Goal: Transaction & Acquisition: Purchase product/service

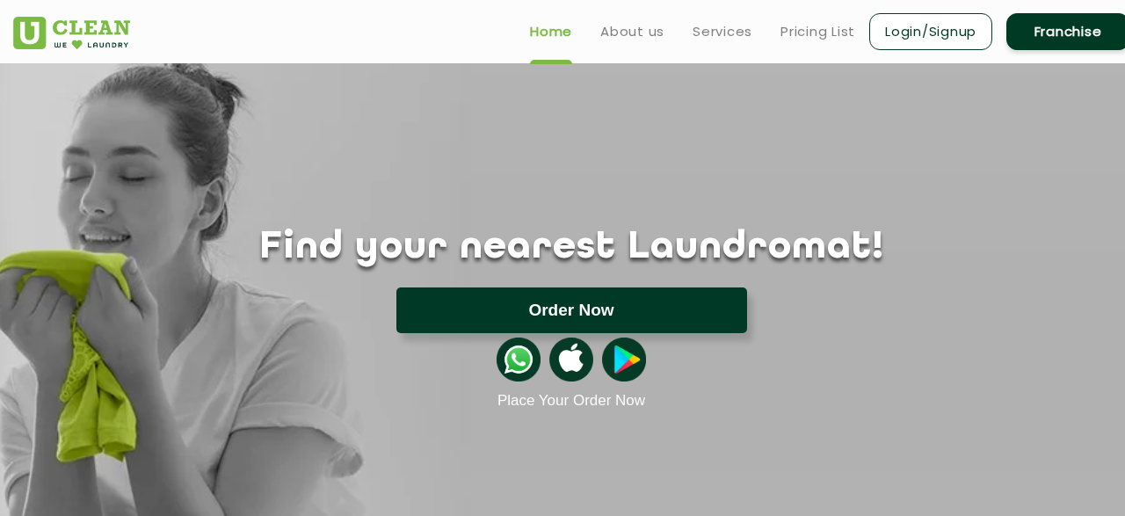
click at [598, 317] on button "Order Now" at bounding box center [571, 310] width 351 height 46
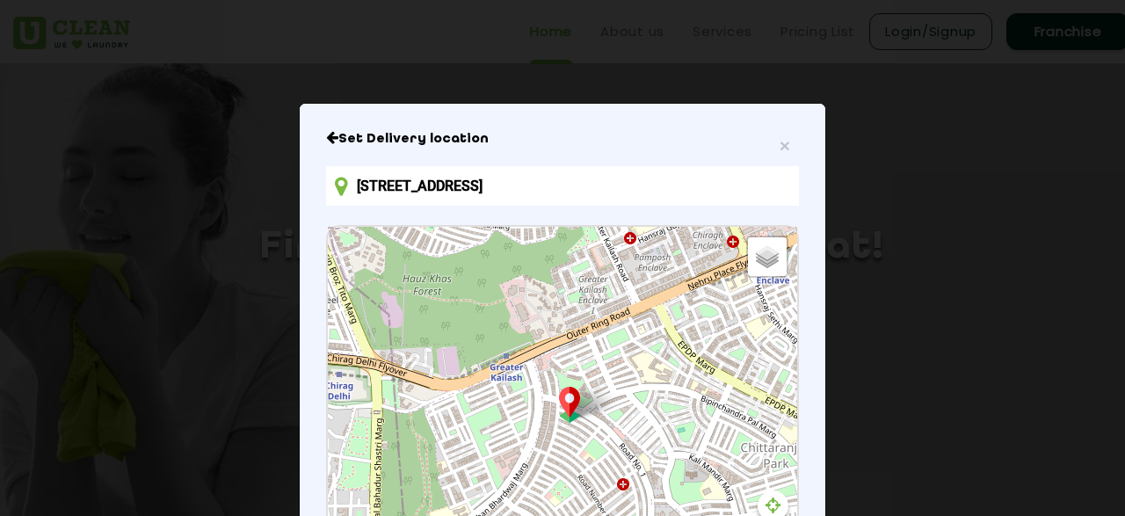
click at [421, 183] on input "[STREET_ADDRESS]" at bounding box center [562, 186] width 473 height 40
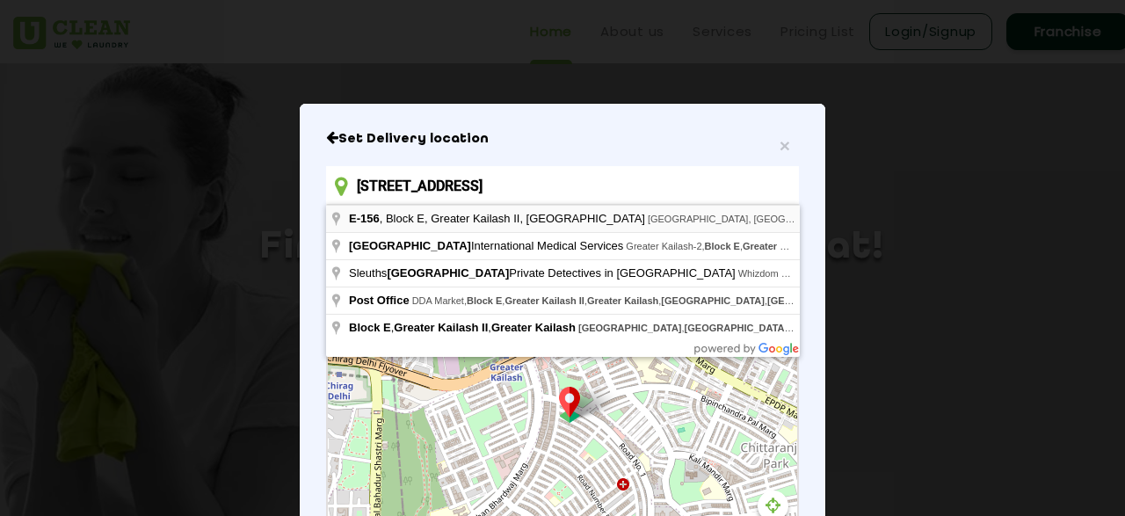
type input "[STREET_ADDRESS]"
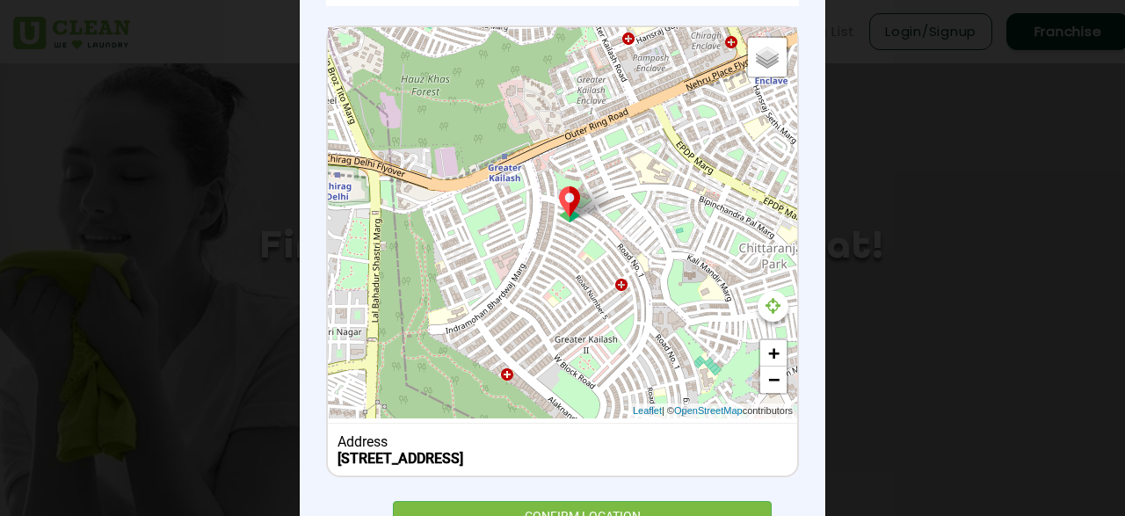
scroll to position [293, 0]
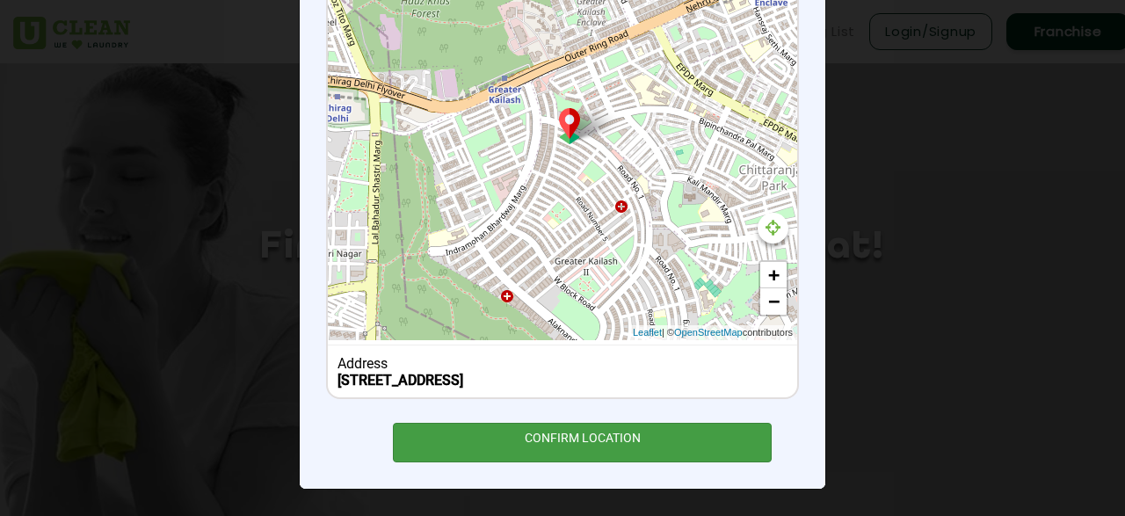
click at [587, 449] on div "CONFIRM LOCATION" at bounding box center [582, 443] width 379 height 40
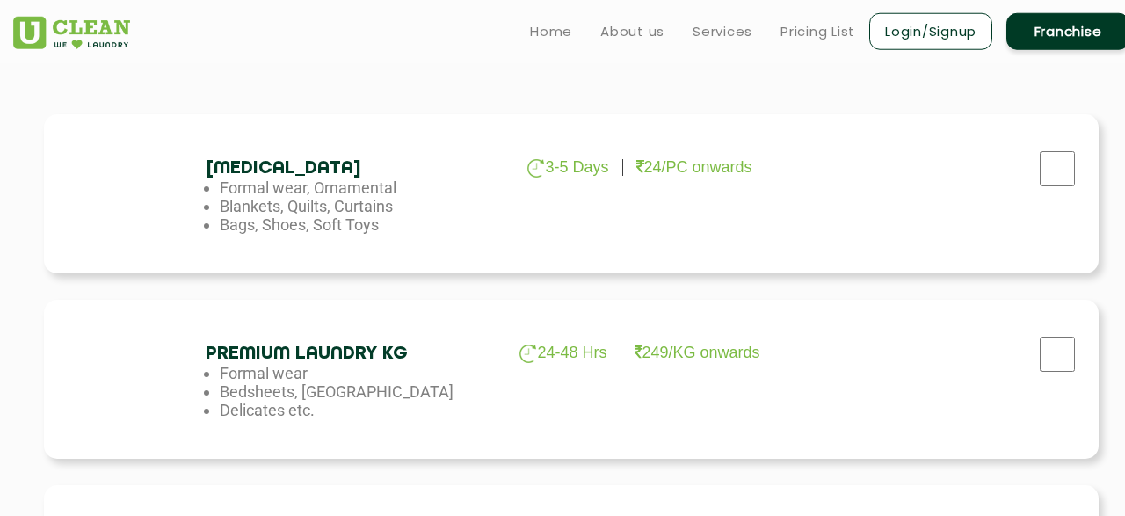
scroll to position [534, 0]
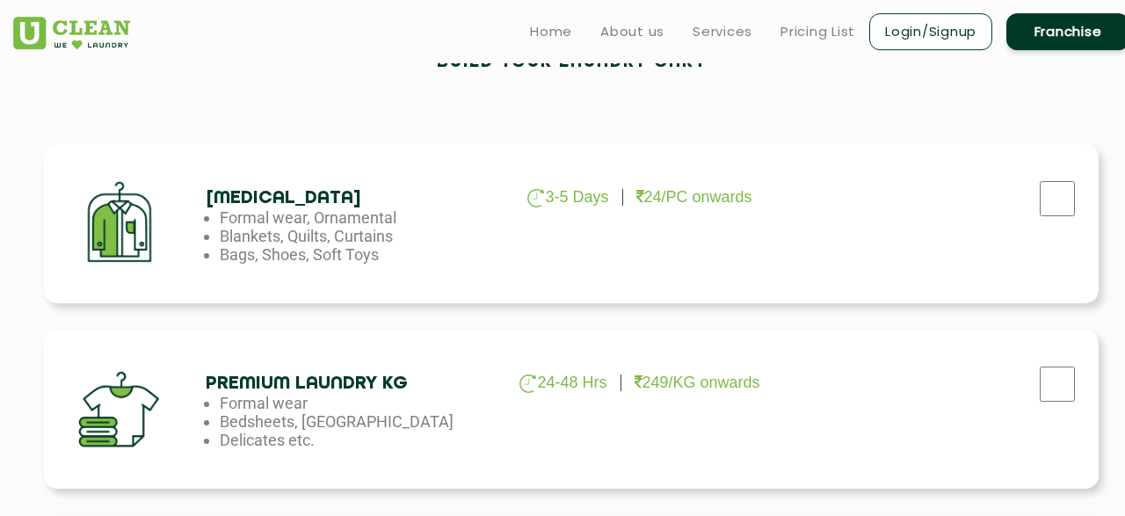
click at [723, 45] on ul "Home About us Services Pricing List Login/Signup Franchise" at bounding box center [823, 31] width 614 height 41
click at [726, 28] on link "Services" at bounding box center [723, 31] width 60 height 21
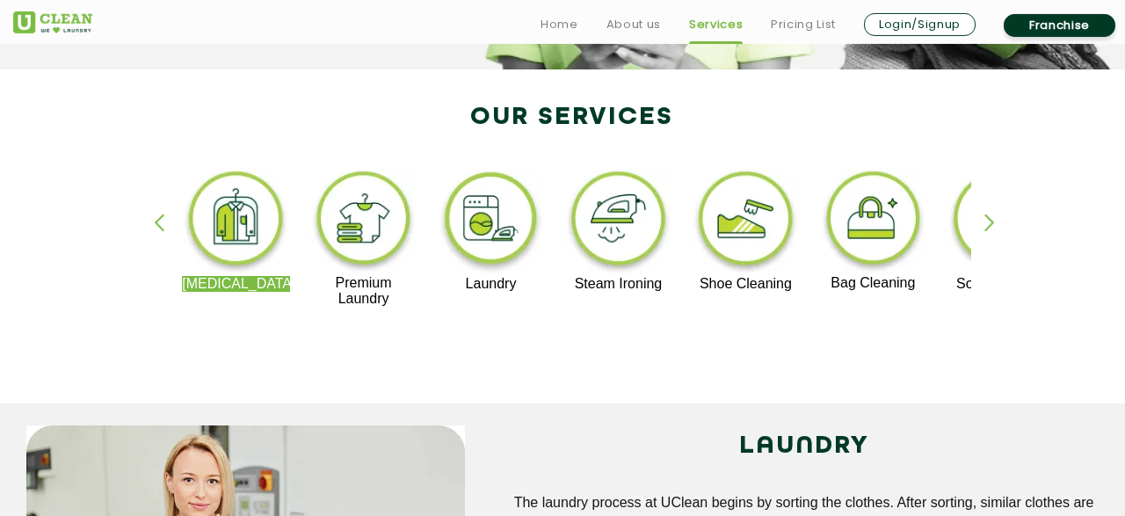
scroll to position [339, 0]
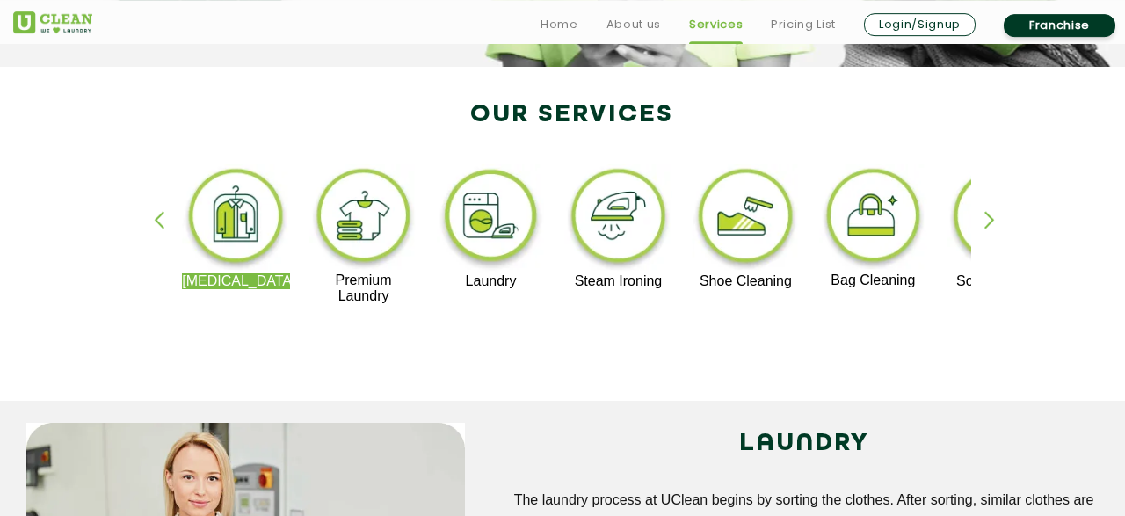
click at [990, 212] on div "button" at bounding box center [998, 235] width 26 height 48
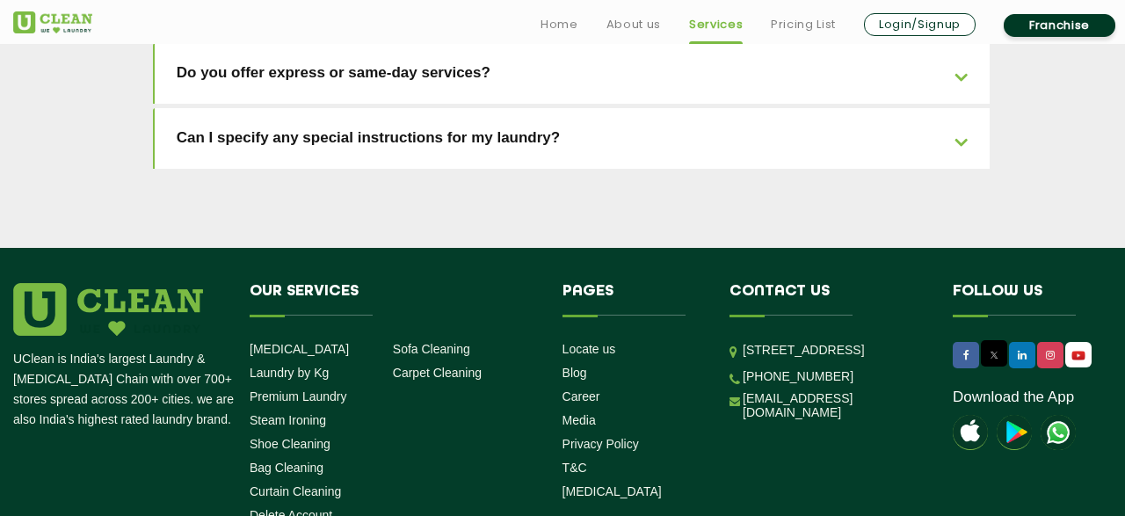
scroll to position [4119, 0]
